Goal: Task Accomplishment & Management: Manage account settings

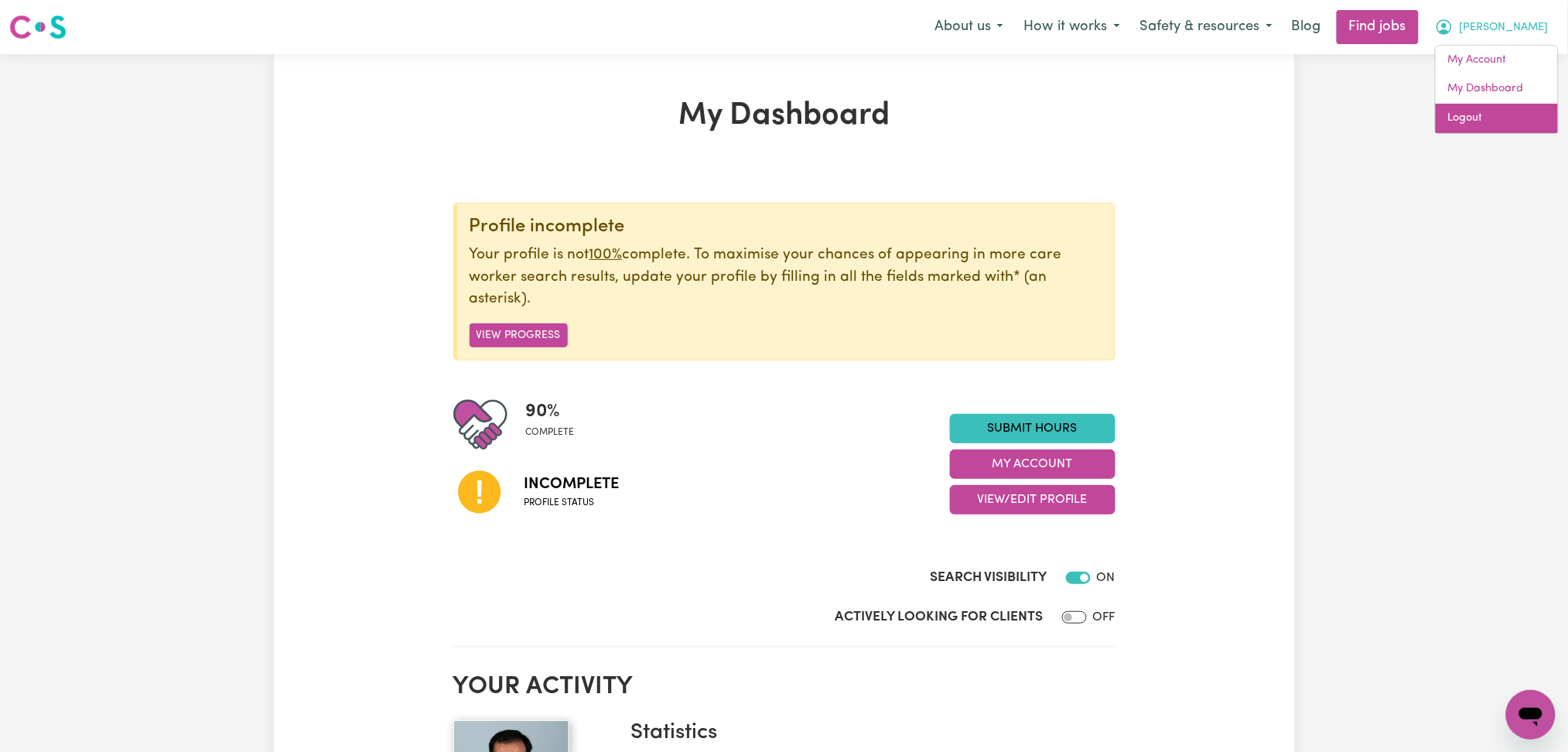
click at [1469, 121] on link "Logout" at bounding box center [1497, 118] width 123 height 29
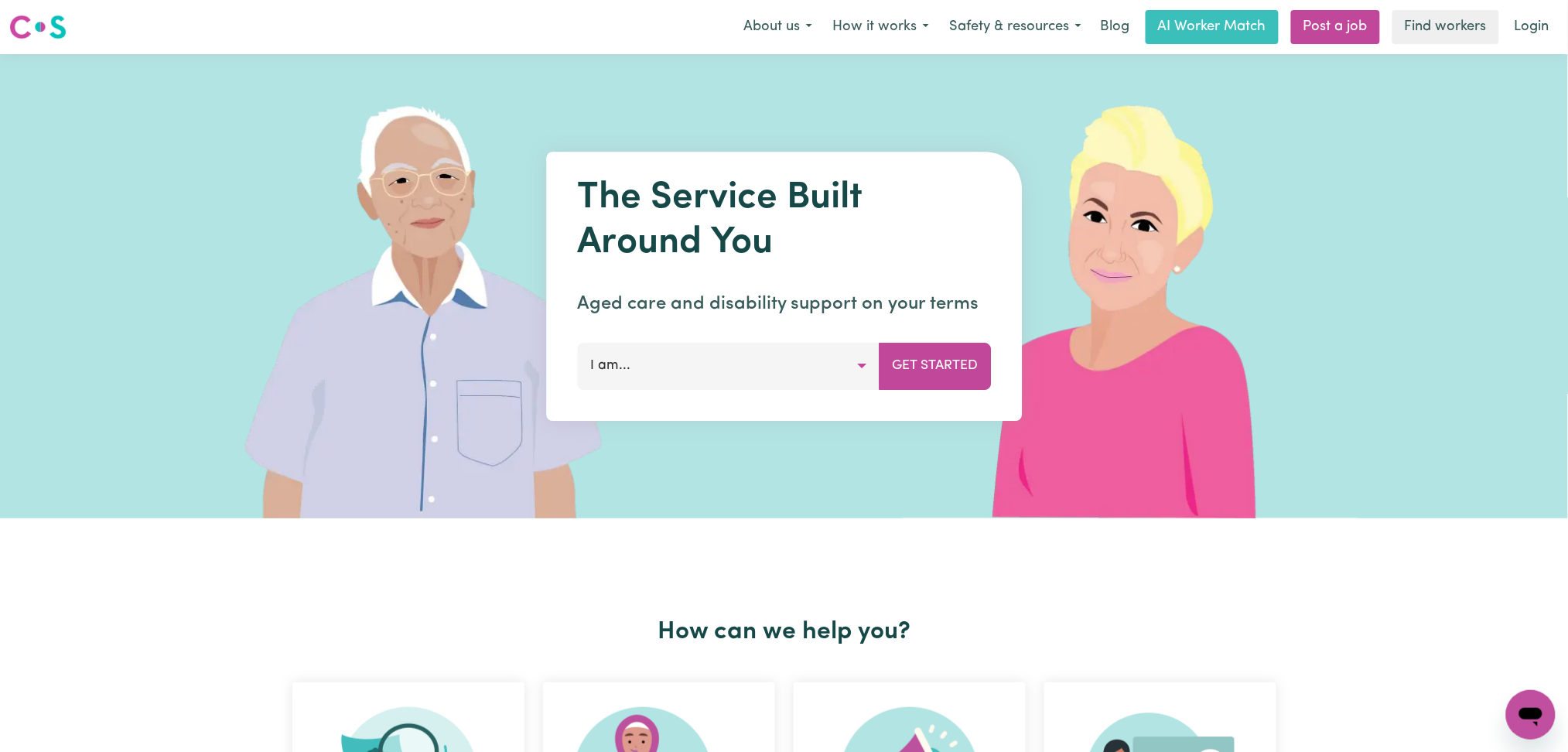
click at [1519, 33] on link "Login" at bounding box center [1532, 26] width 54 height 34
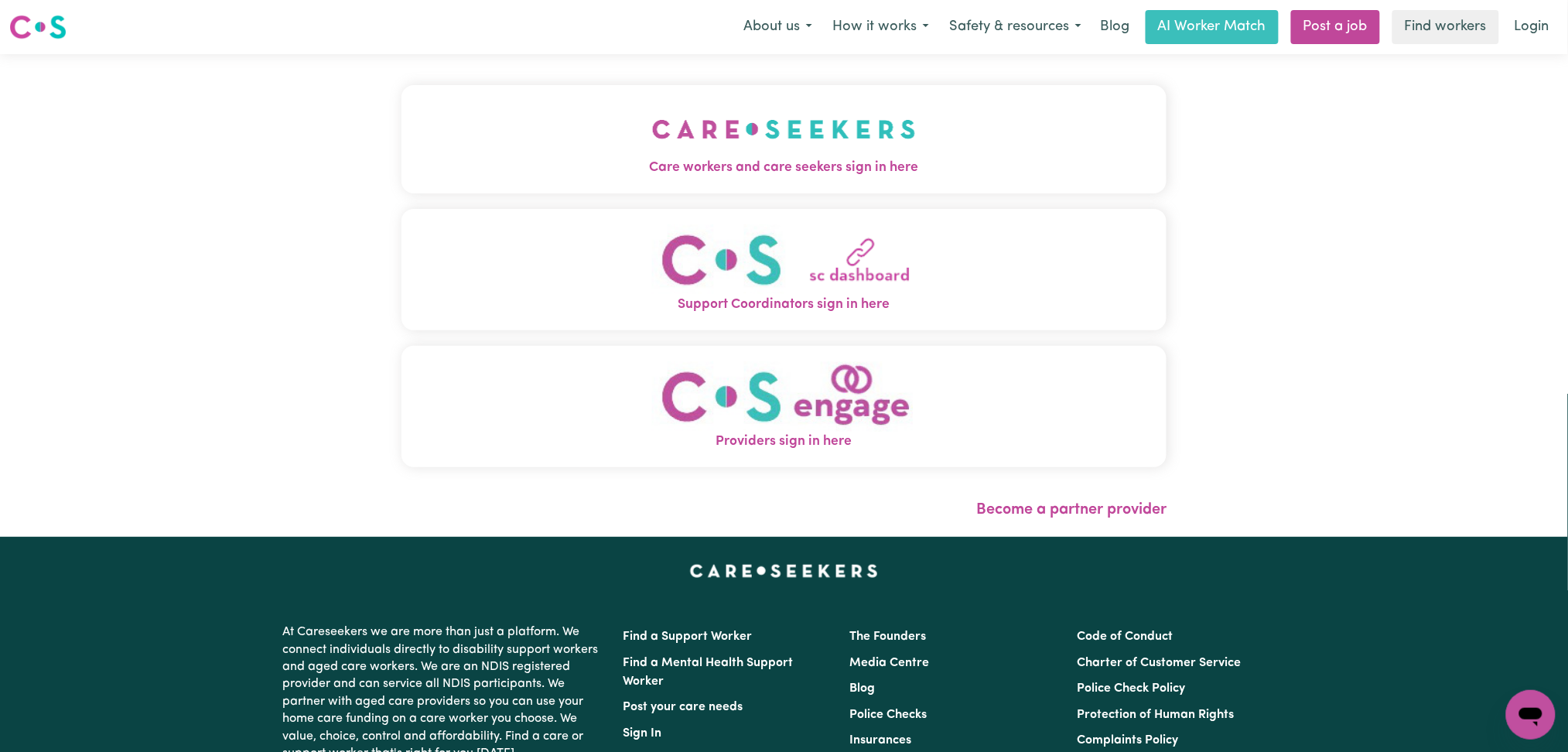
click at [712, 121] on div "Care workers and care seekers sign in here Support Coordinators sign in here Pr…" at bounding box center [784, 295] width 784 height 483
drag, startPoint x: 490, startPoint y: 142, endPoint x: 443, endPoint y: 204, distance: 77.8
click at [489, 142] on button "Care workers and care seekers sign in here" at bounding box center [784, 139] width 766 height 108
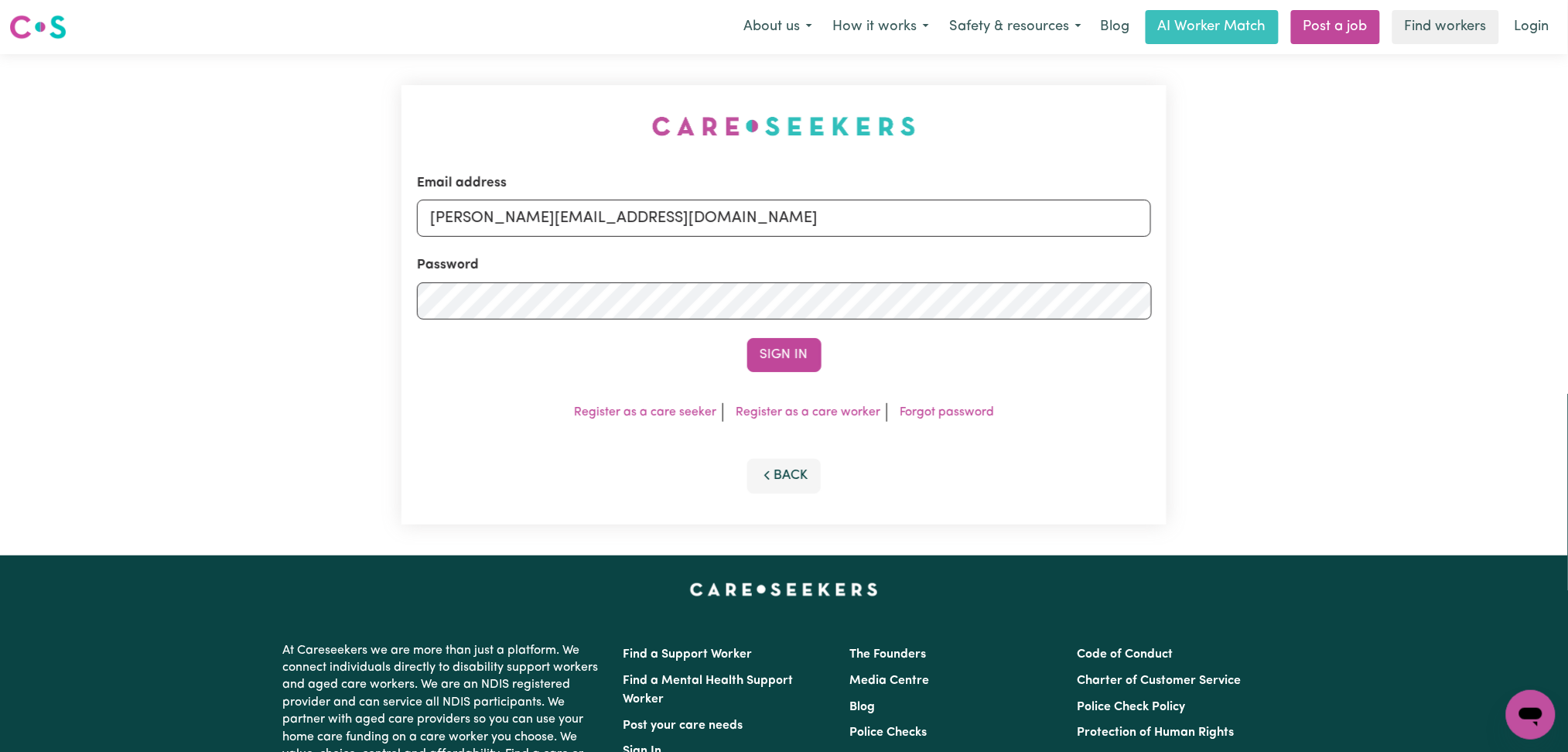
click at [632, 196] on div "Email address toni@careseekers.com.au" at bounding box center [784, 205] width 735 height 63
click at [567, 220] on input "toni@careseekers.com.au" at bounding box center [784, 218] width 735 height 37
drag, startPoint x: 509, startPoint y: 217, endPoint x: 786, endPoint y: 228, distance: 277.2
click at [786, 228] on input "Superuser~jakedworkin@hotmail.com" at bounding box center [784, 218] width 735 height 37
type input "Superuser~jinying152@163.com"
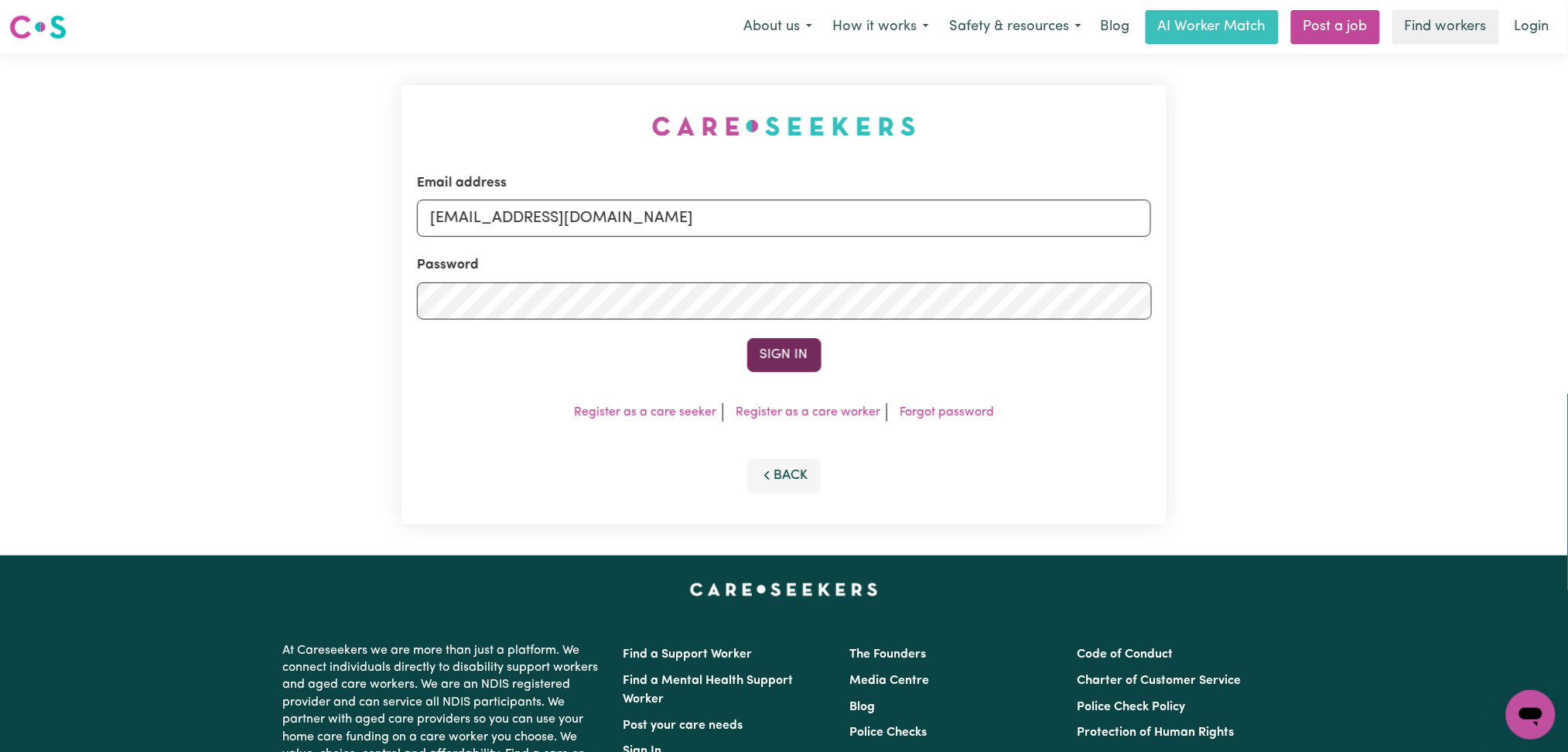
click at [762, 363] on button "Sign In" at bounding box center [784, 355] width 74 height 34
